Goal: Information Seeking & Learning: Find contact information

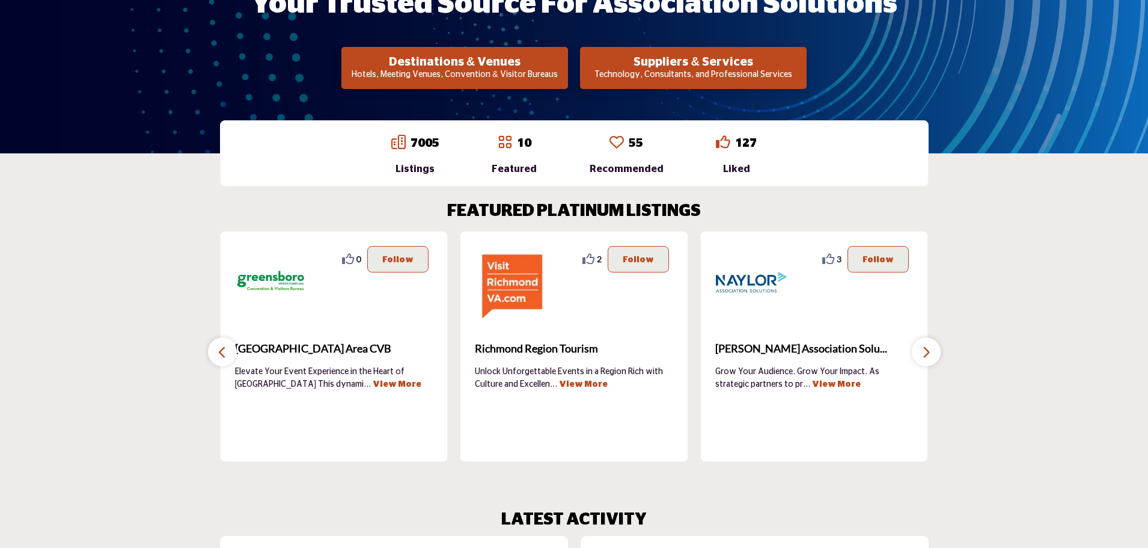
scroll to position [240, 0]
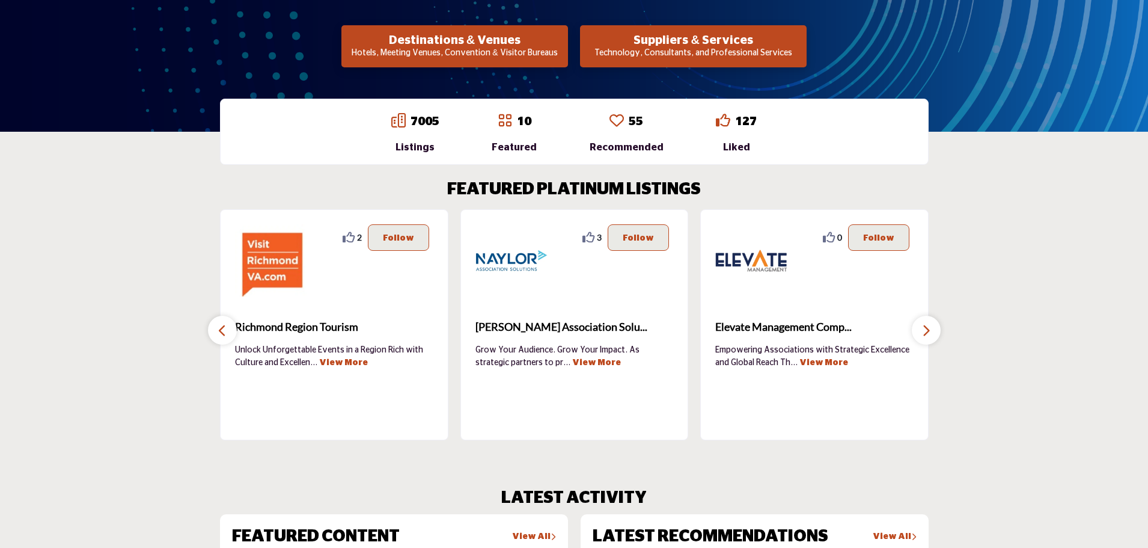
click at [926, 329] on icon "button" at bounding box center [926, 330] width 10 height 15
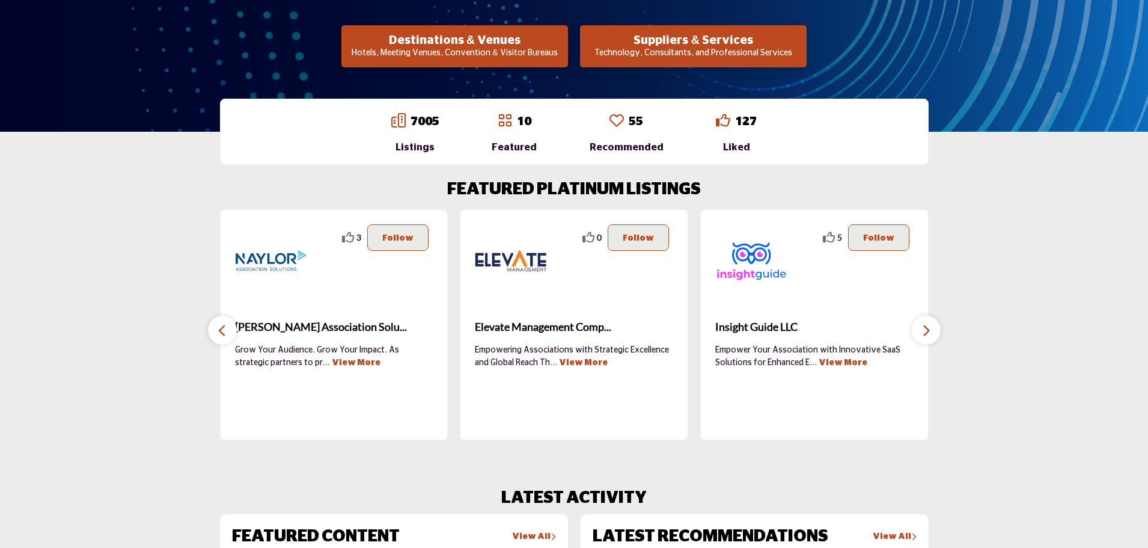
click at [926, 329] on icon "button" at bounding box center [926, 330] width 10 height 15
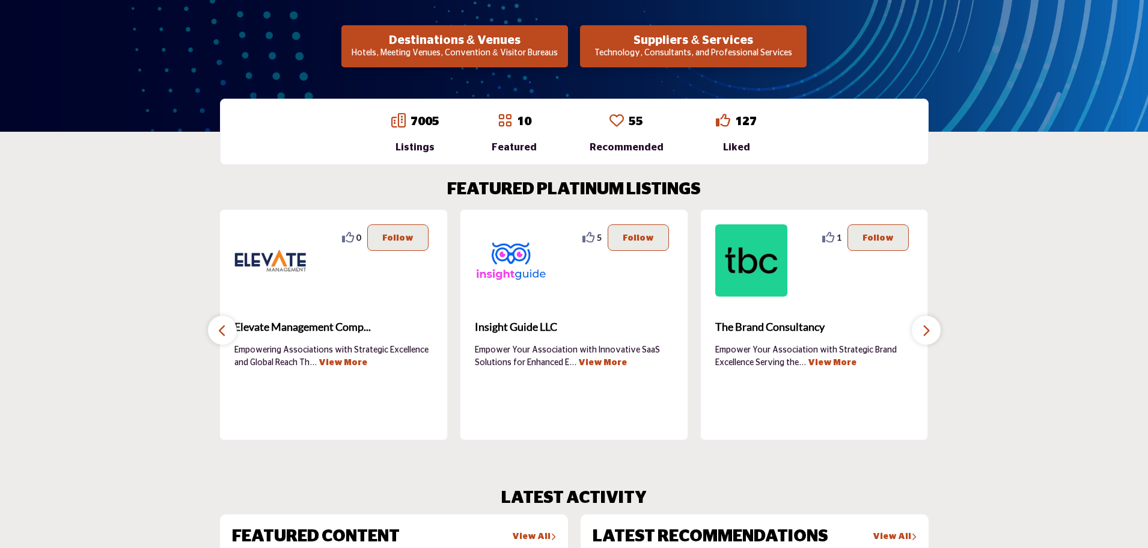
click at [925, 330] on icon "button" at bounding box center [926, 330] width 10 height 15
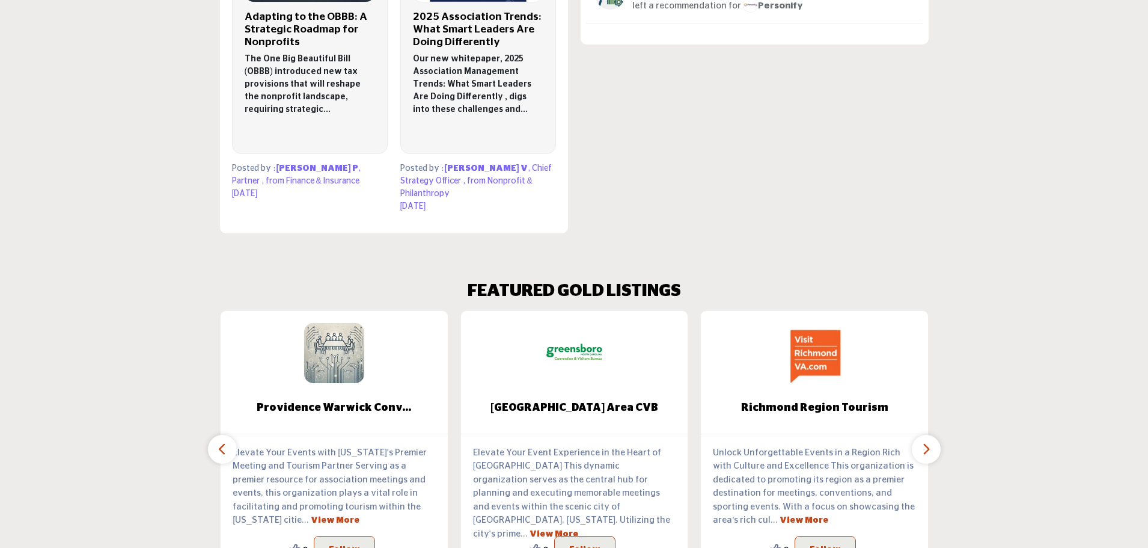
scroll to position [1022, 0]
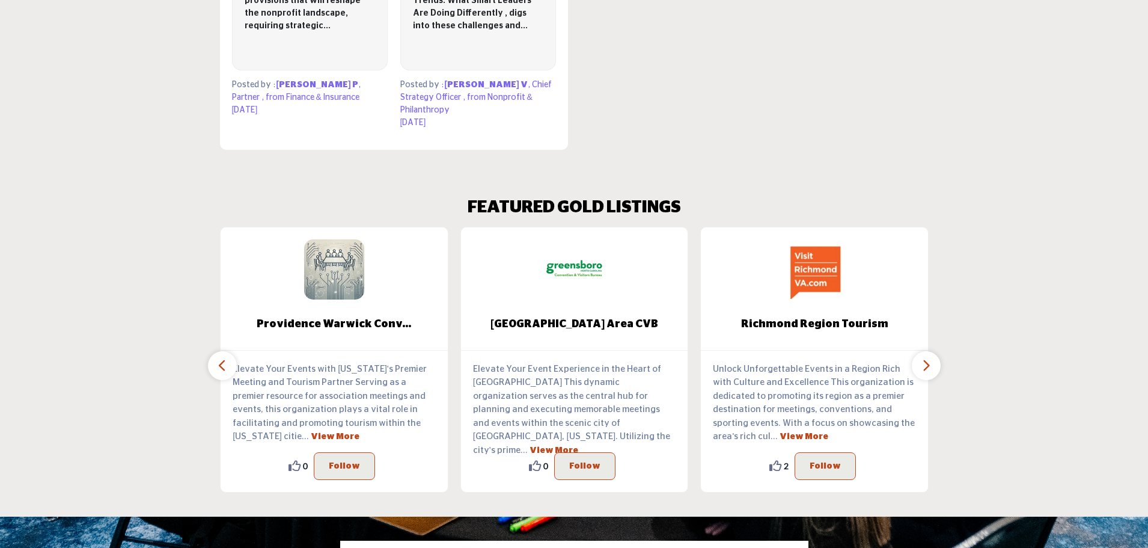
click at [930, 358] on icon "button" at bounding box center [926, 365] width 10 height 15
click at [929, 358] on icon "button" at bounding box center [926, 365] width 10 height 15
click at [226, 355] on button "button" at bounding box center [222, 365] width 29 height 29
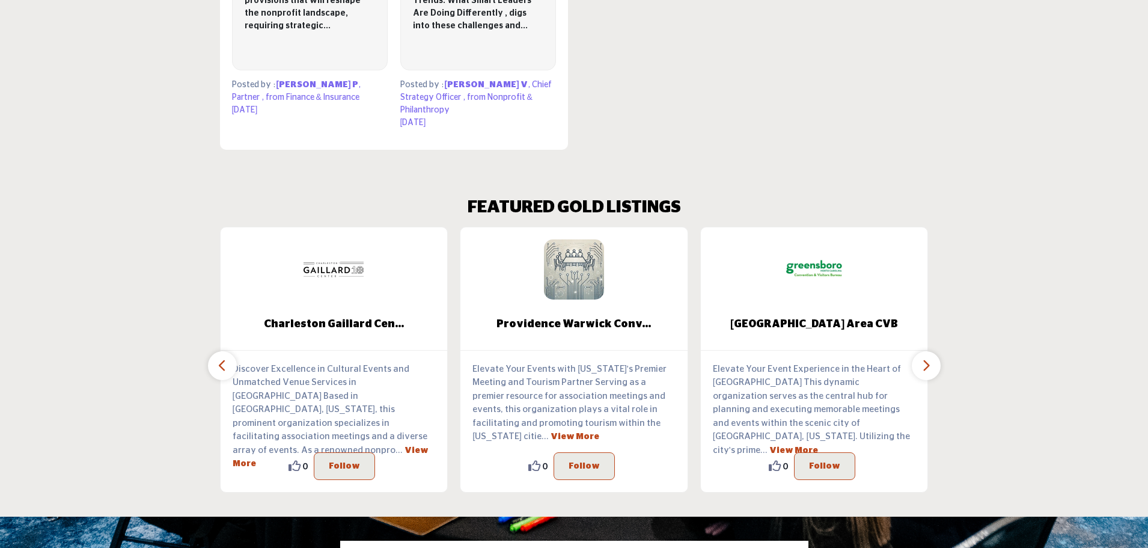
click at [225, 358] on icon "button" at bounding box center [223, 365] width 10 height 15
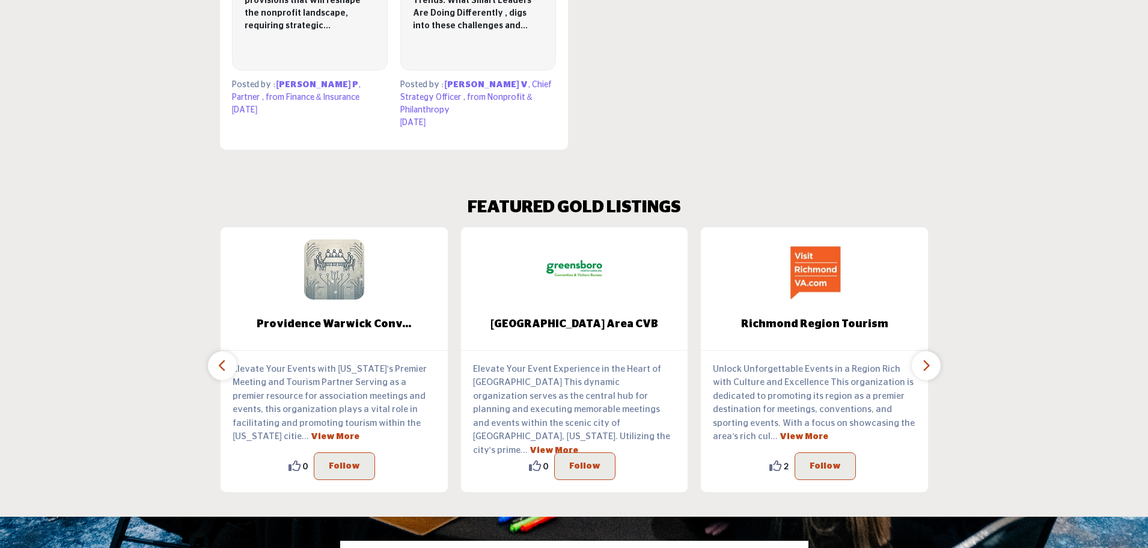
click at [219, 358] on icon "button" at bounding box center [223, 365] width 10 height 15
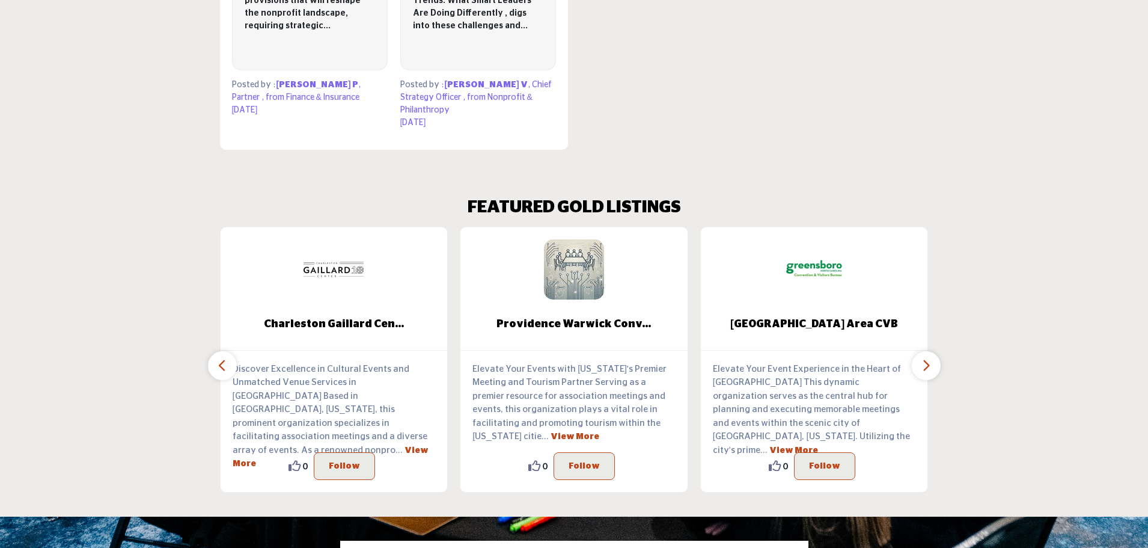
click at [218, 358] on icon "button" at bounding box center [223, 365] width 10 height 15
click at [925, 358] on icon "button" at bounding box center [926, 365] width 10 height 15
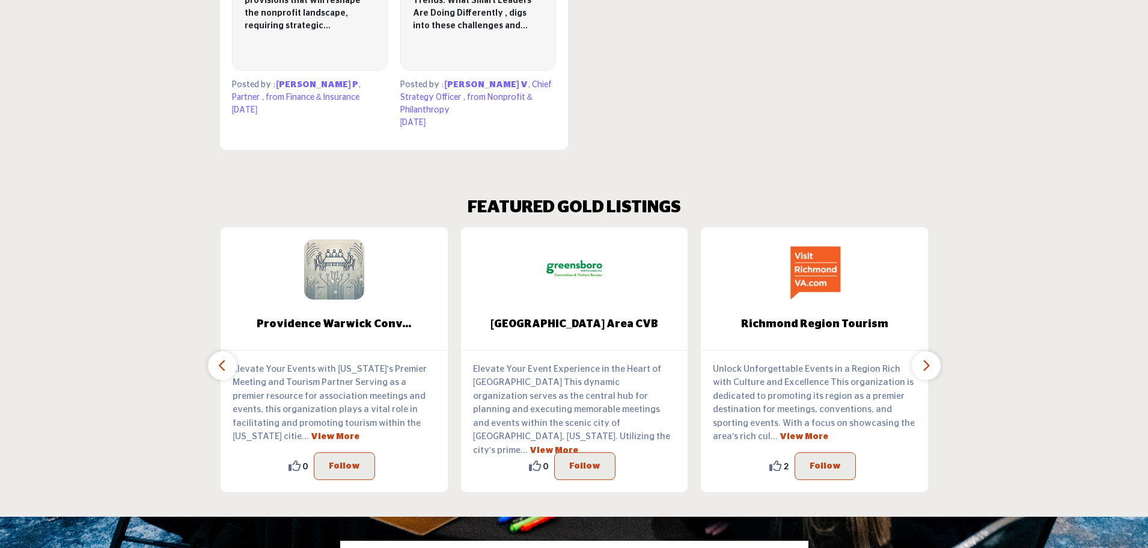
click at [925, 358] on icon "button" at bounding box center [926, 365] width 10 height 15
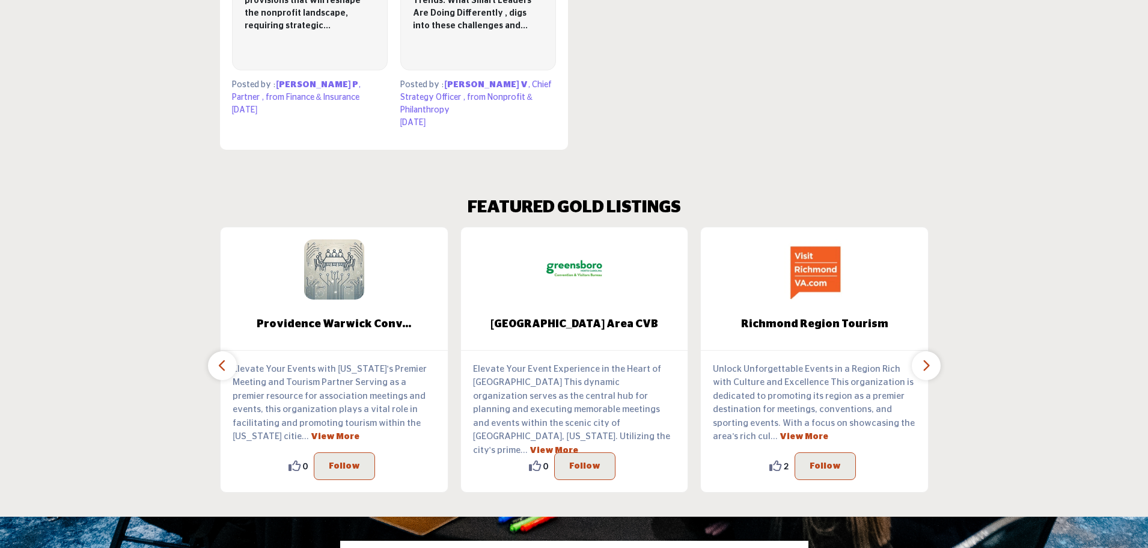
click at [923, 358] on icon "button" at bounding box center [926, 365] width 10 height 15
click at [218, 358] on icon "button" at bounding box center [223, 365] width 10 height 15
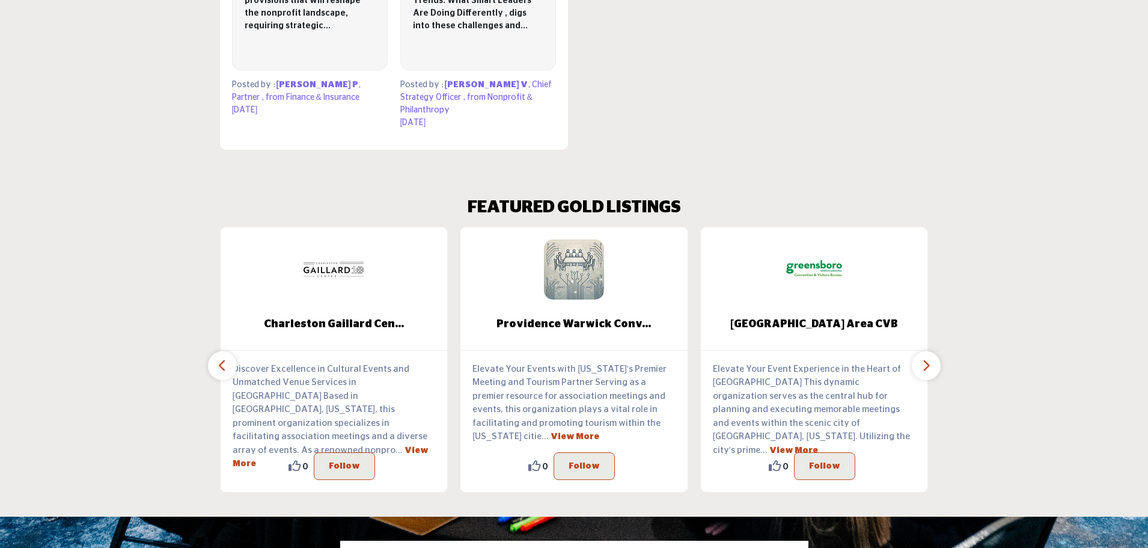
click at [219, 358] on icon "button" at bounding box center [223, 365] width 10 height 15
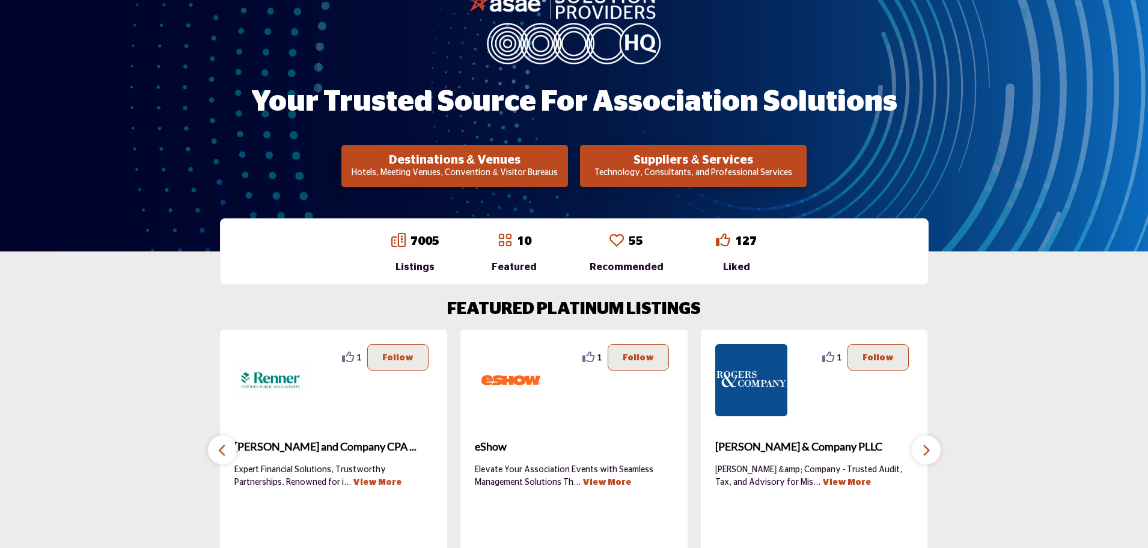
scroll to position [120, 0]
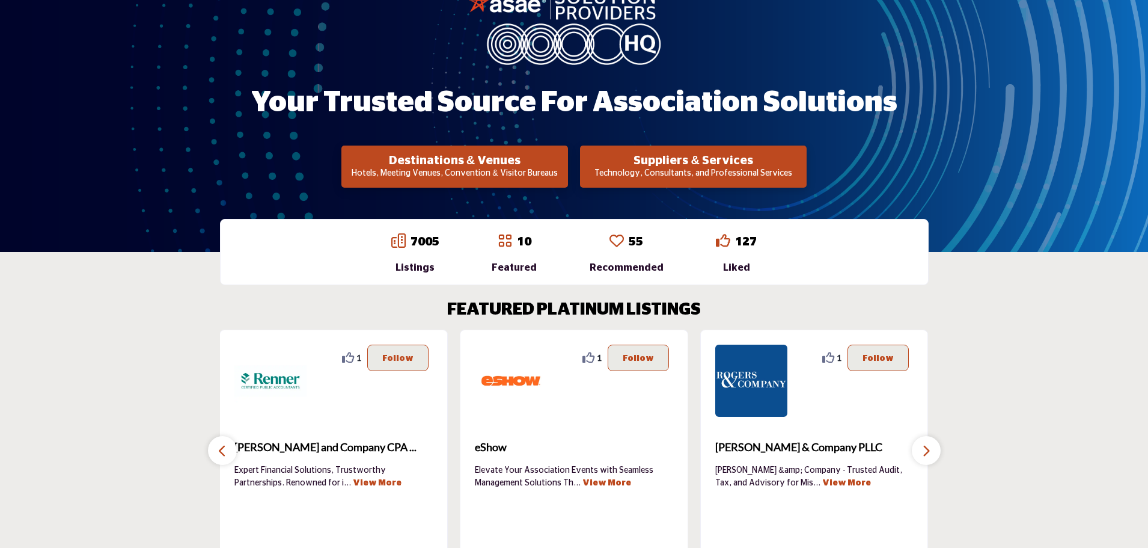
click at [935, 448] on button "button" at bounding box center [926, 450] width 29 height 29
click at [927, 450] on icon "button" at bounding box center [926, 450] width 10 height 15
click at [215, 446] on button "button" at bounding box center [222, 450] width 29 height 29
click at [215, 449] on button "button" at bounding box center [222, 450] width 29 height 29
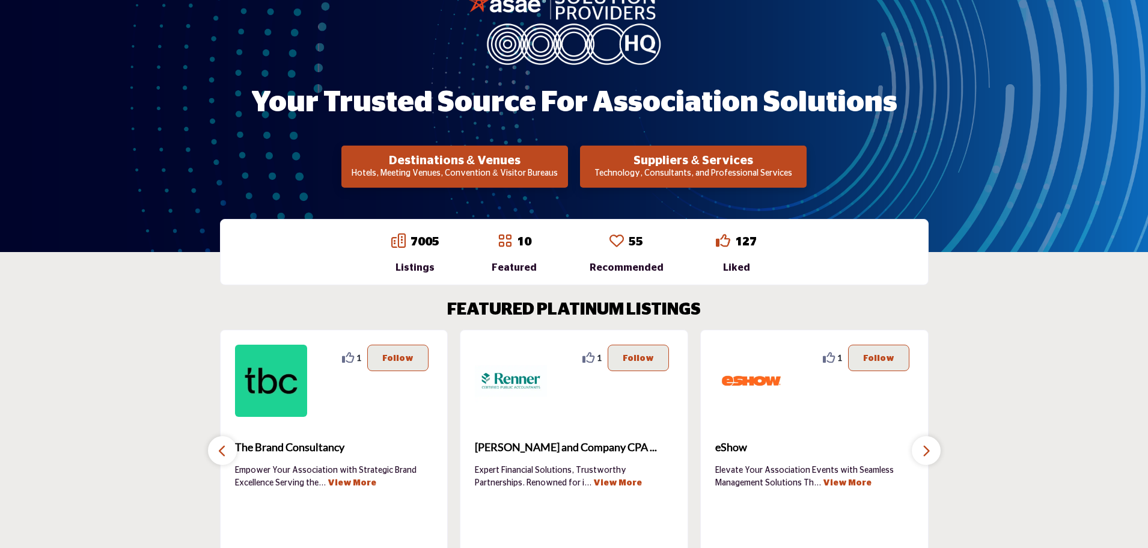
click at [215, 450] on button "button" at bounding box center [222, 450] width 29 height 29
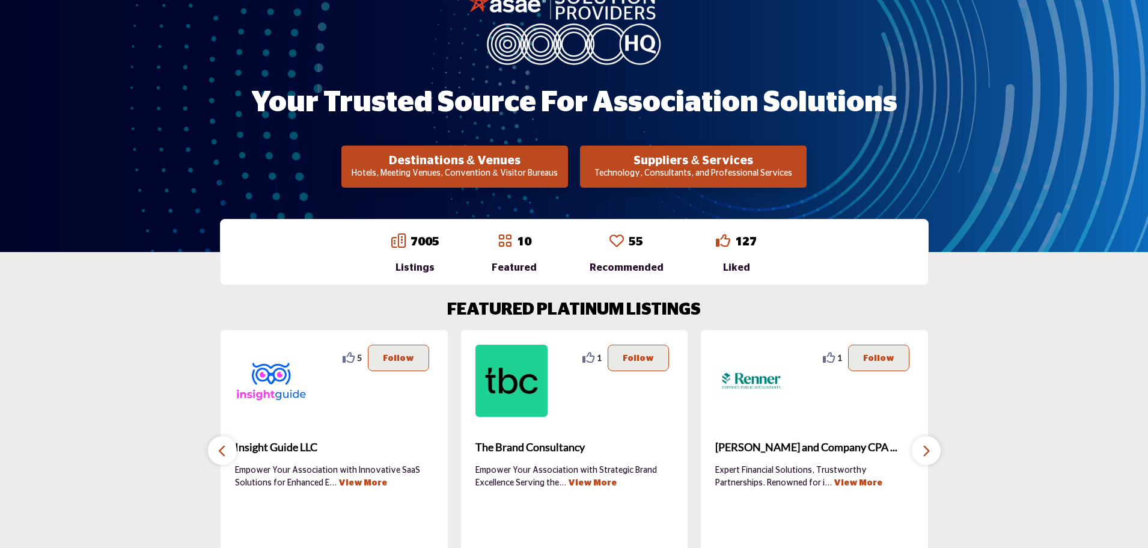
click at [215, 450] on button "button" at bounding box center [222, 450] width 29 height 29
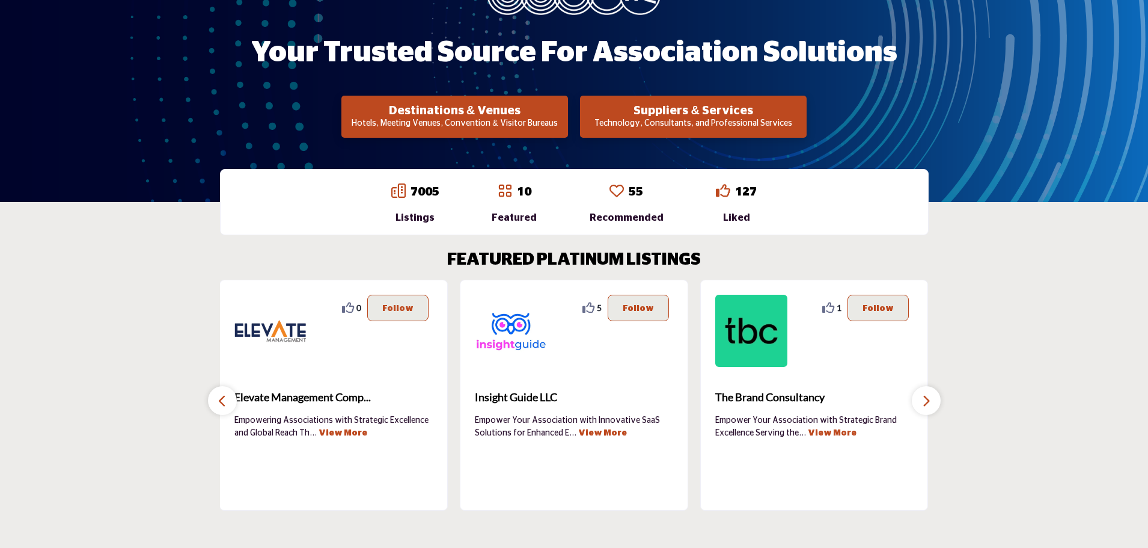
scroll to position [240, 0]
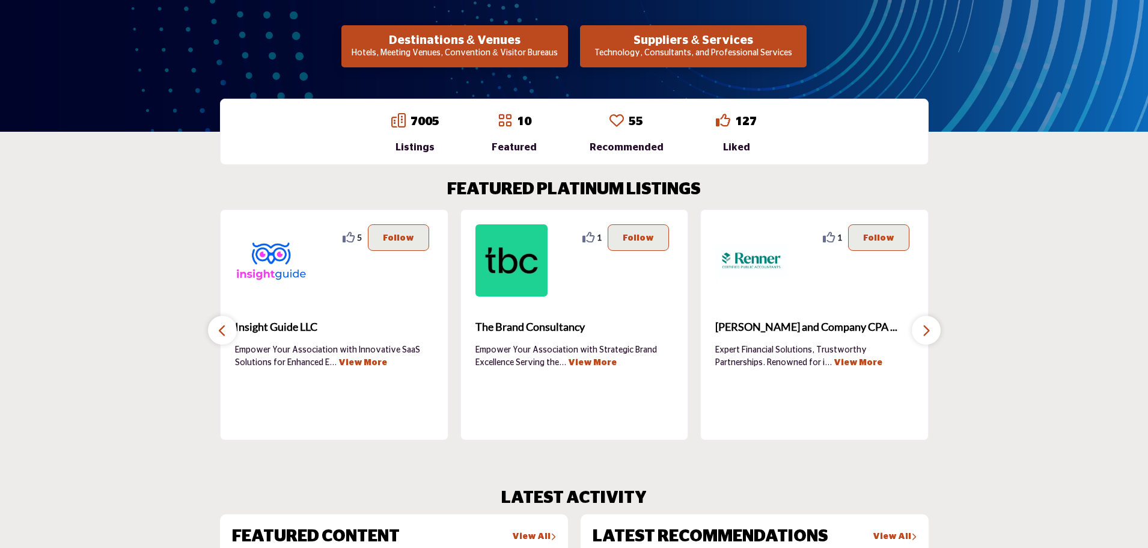
click at [222, 328] on icon "button" at bounding box center [223, 330] width 10 height 15
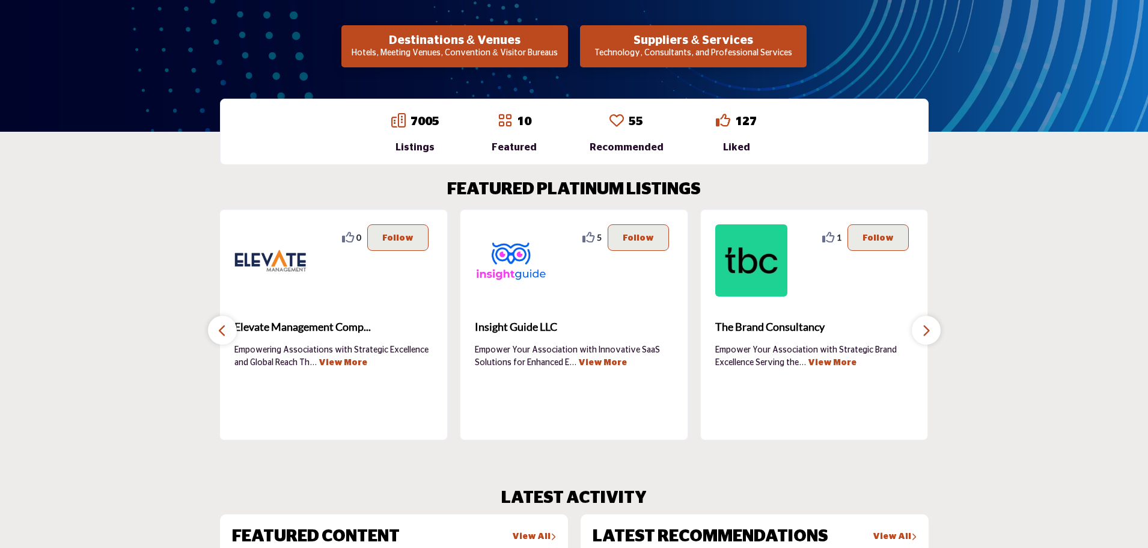
click at [222, 328] on icon "button" at bounding box center [223, 330] width 10 height 15
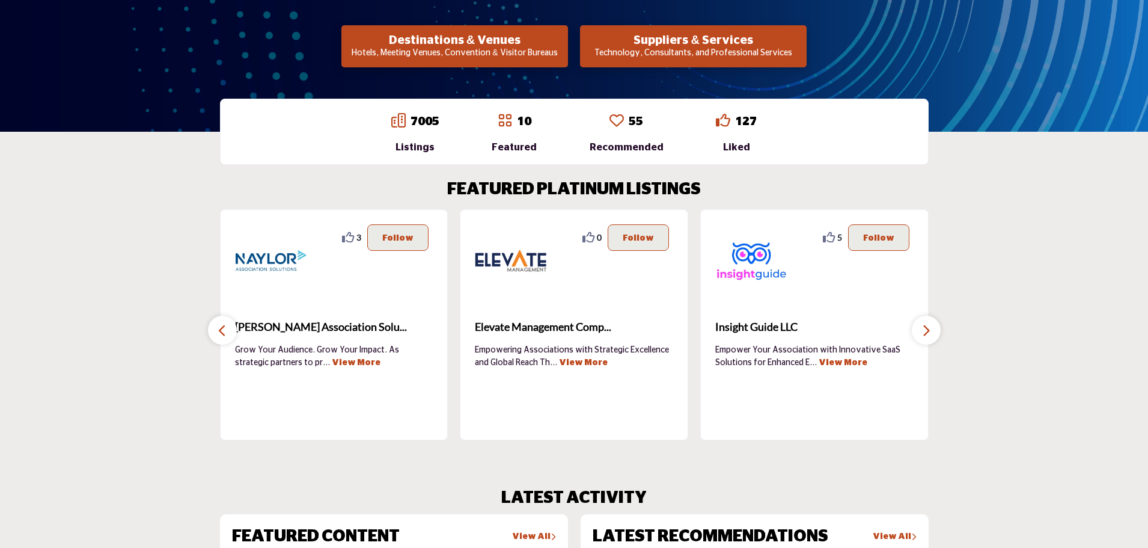
click at [222, 328] on icon "button" at bounding box center [223, 330] width 10 height 15
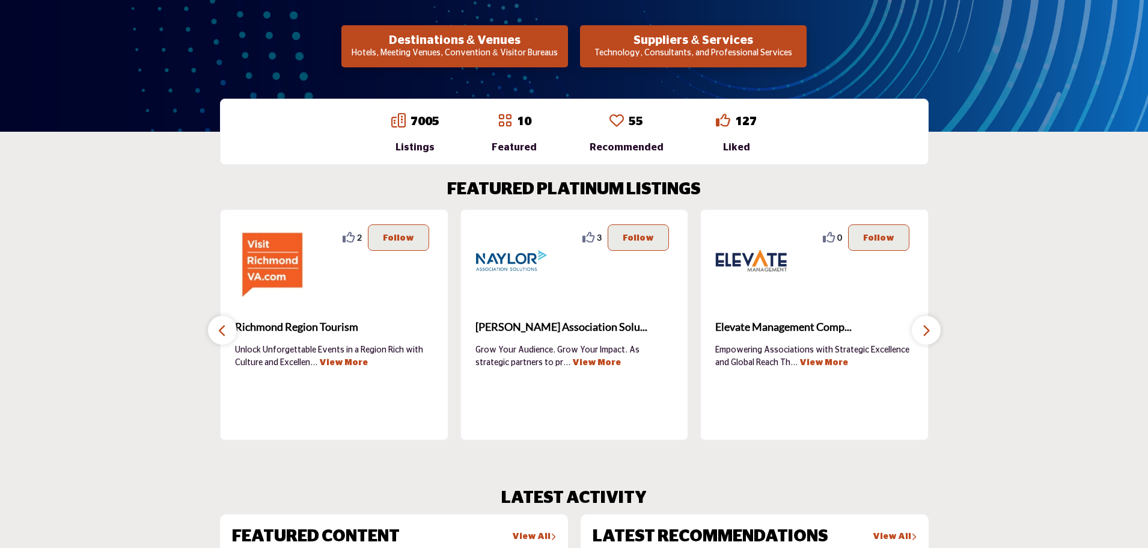
click at [222, 328] on icon "button" at bounding box center [223, 330] width 10 height 15
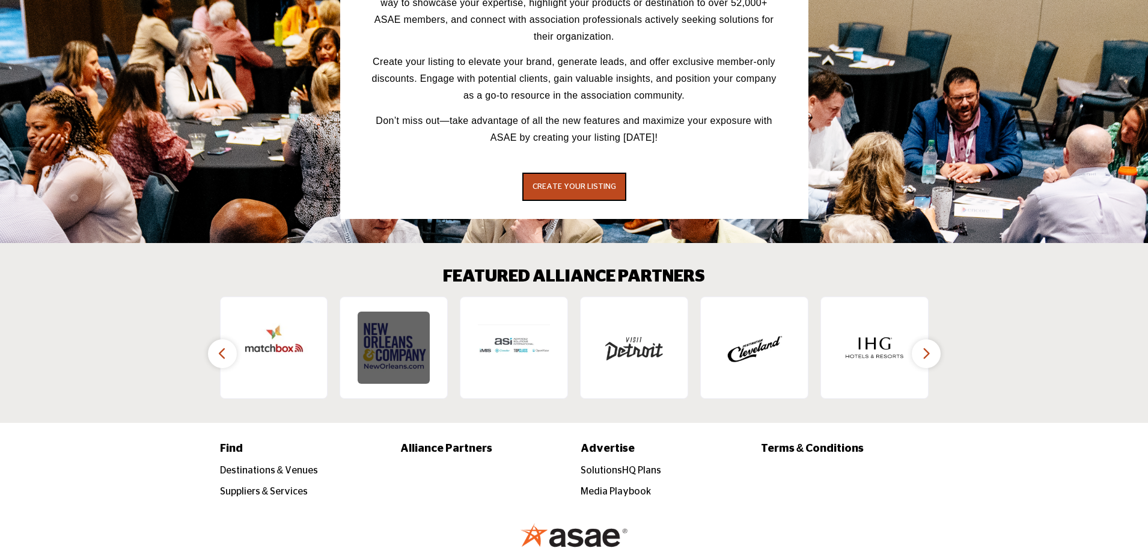
scroll to position [1683, 0]
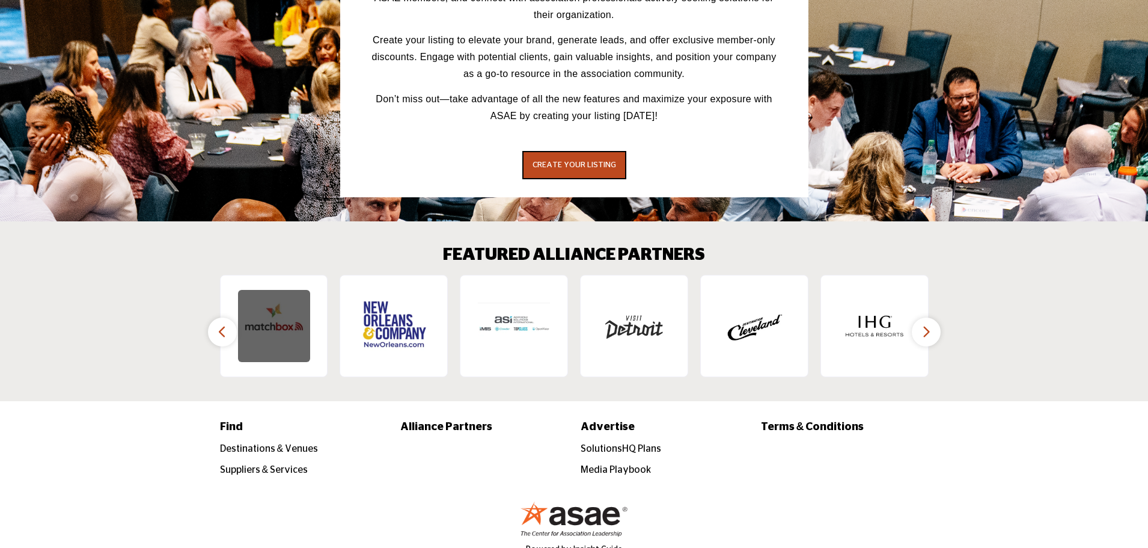
click at [280, 290] on img at bounding box center [274, 326] width 72 height 72
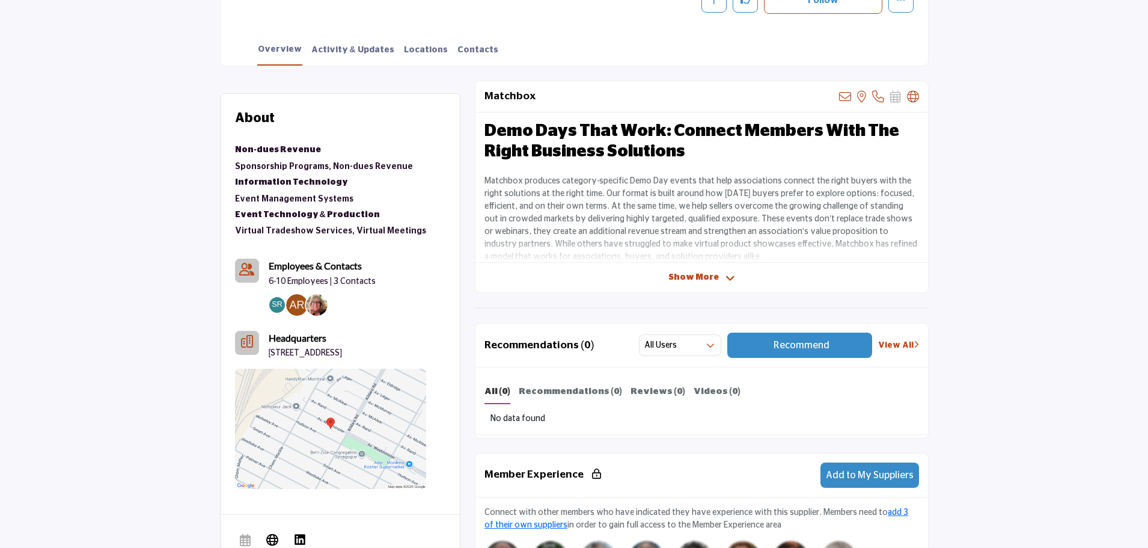
scroll to position [240, 0]
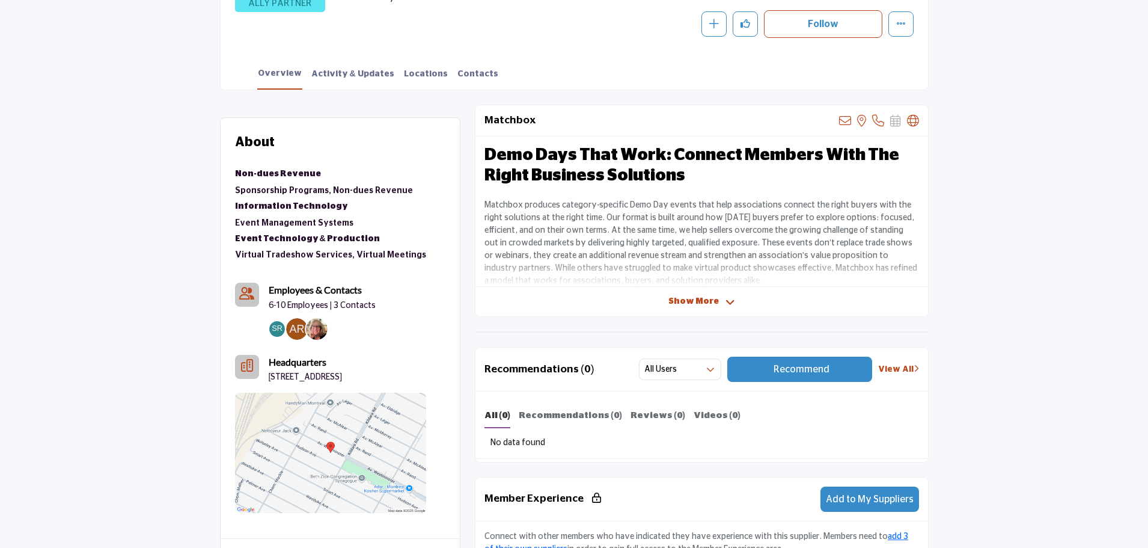
click at [355, 305] on p "6-10 Employees | 3 Contacts" at bounding box center [323, 306] width 108 height 12
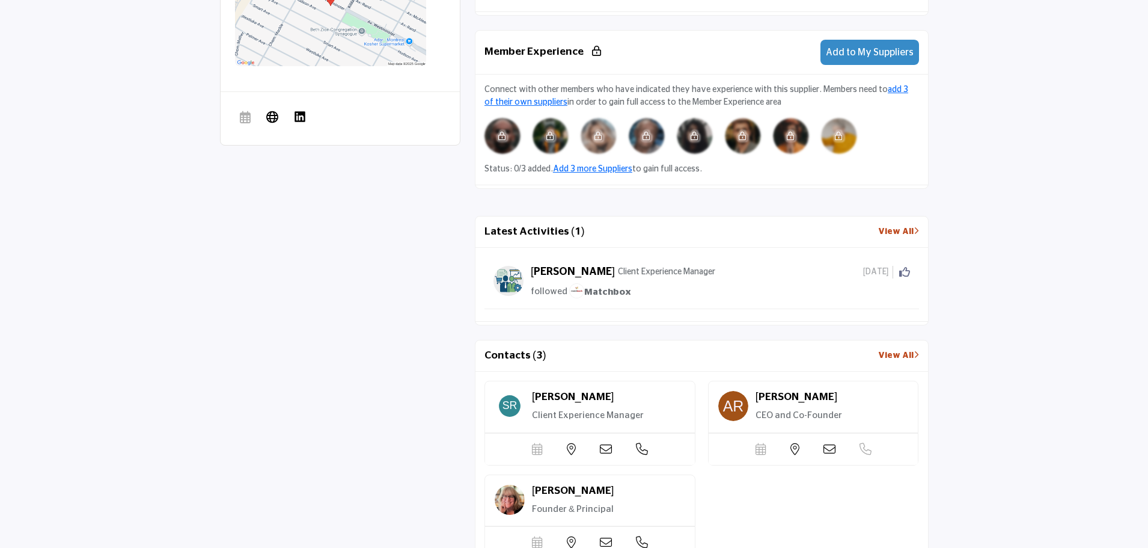
scroll to position [842, 0]
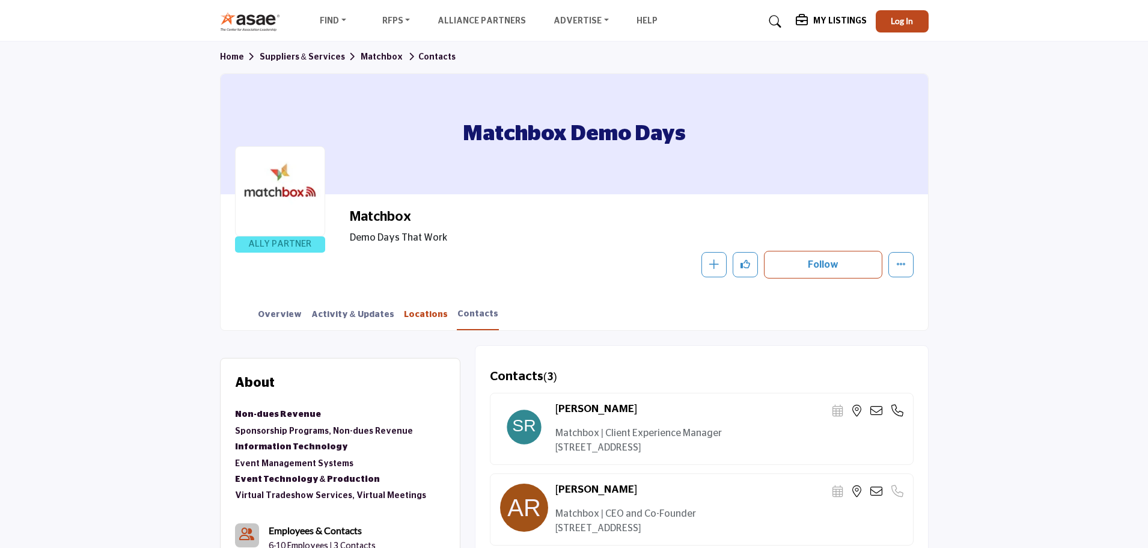
click at [403, 318] on link "Locations" at bounding box center [425, 318] width 45 height 21
click at [403, 316] on link "Locations" at bounding box center [425, 318] width 45 height 21
click at [409, 315] on link "Locations" at bounding box center [425, 318] width 45 height 21
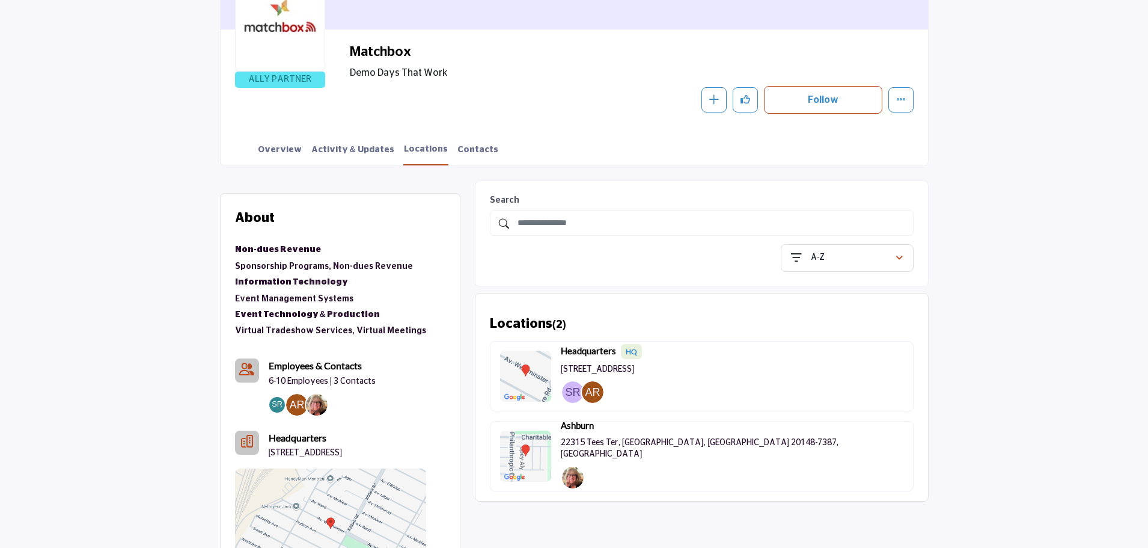
scroll to position [164, 0]
drag, startPoint x: 414, startPoint y: 452, endPoint x: 453, endPoint y: 455, distance: 38.6
click at [453, 455] on div "About Suppliers & Services Non-dues Revenue Sponsorship Programs, Non-dues Reve…" at bounding box center [340, 399] width 239 height 411
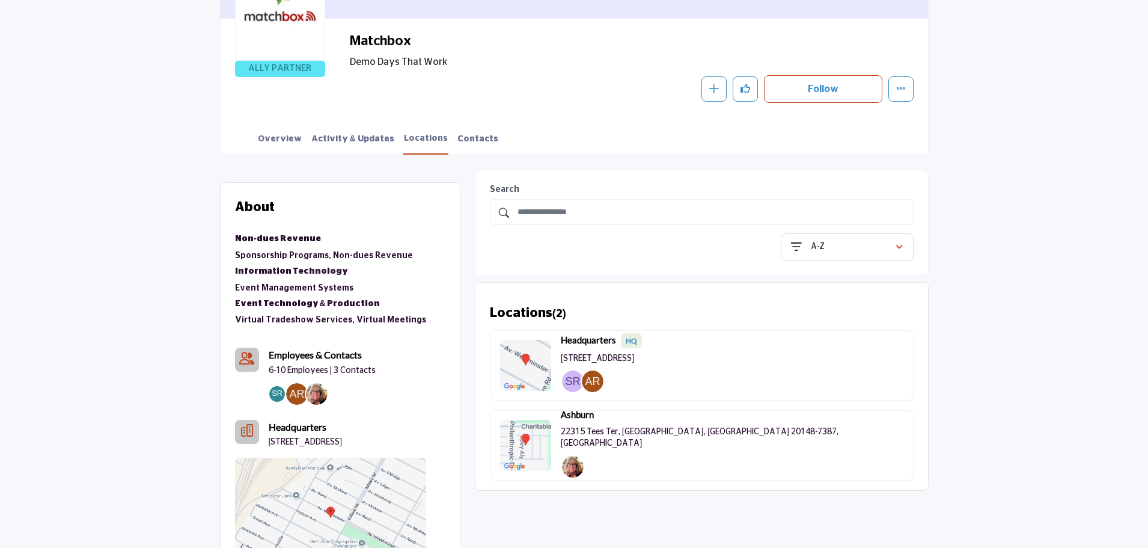
scroll to position [240, 0]
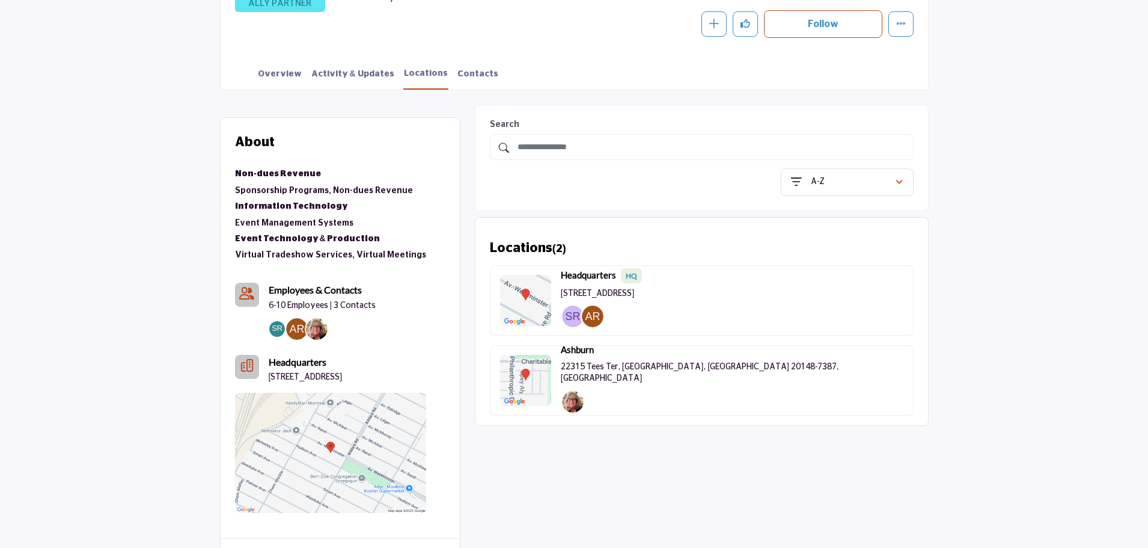
click at [426, 395] on div "Suppliers & Services Non-dues Revenue Sponsorship Programs, Non-dues Revenue In…" at bounding box center [330, 340] width 191 height 346
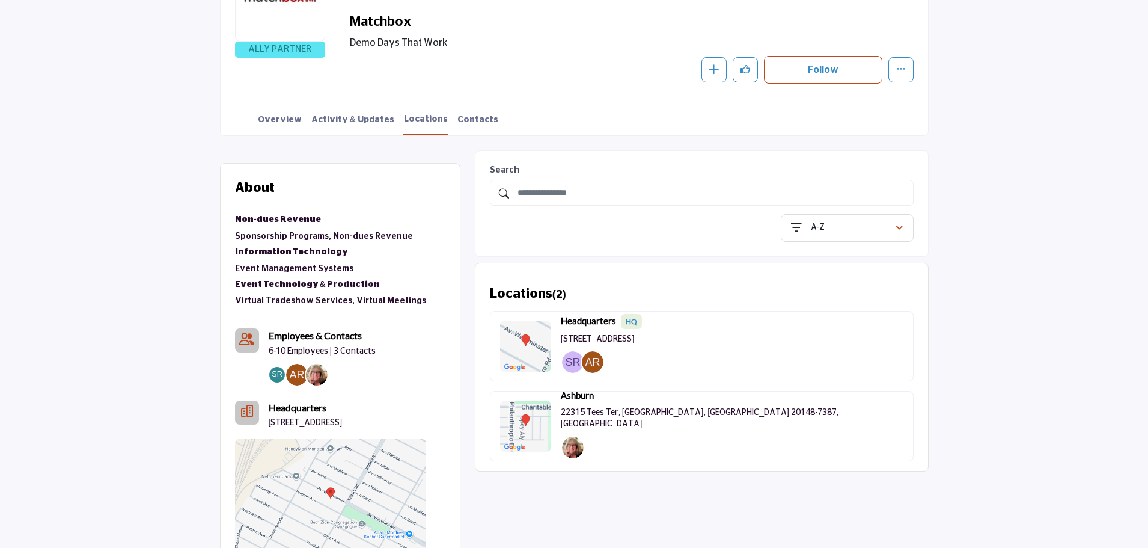
scroll to position [60, 0]
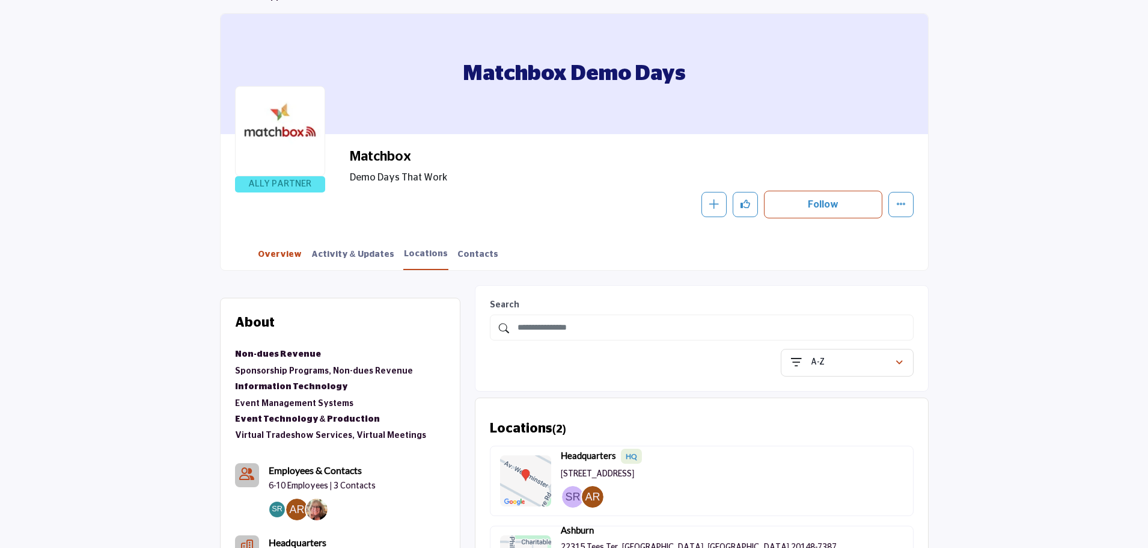
click at [295, 257] on link "Overview" at bounding box center [279, 258] width 45 height 21
click at [284, 255] on link "Overview" at bounding box center [279, 258] width 45 height 21
